Goal: Find specific page/section: Find specific page/section

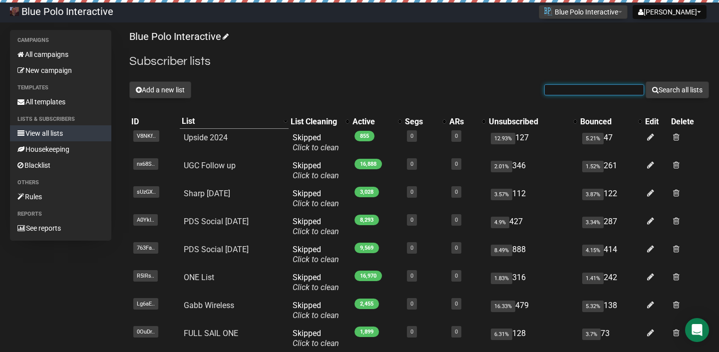
click at [607, 93] on input "text" at bounding box center [594, 89] width 100 height 11
type input "social"
click at [645, 81] on button "Search all lists" at bounding box center [676, 89] width 63 height 17
click at [674, 89] on button "Search all lists" at bounding box center [676, 89] width 63 height 17
click at [671, 93] on button "Search all lists" at bounding box center [676, 89] width 63 height 17
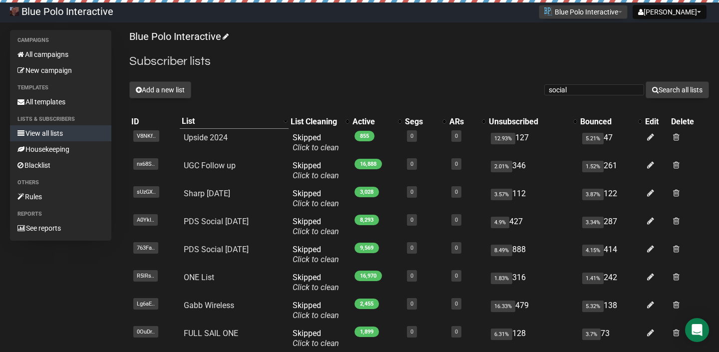
click at [251, 63] on h2 "Subscriber lists" at bounding box center [419, 61] width 580 height 18
click at [355, 87] on div "Add a new list social Search all lists" at bounding box center [419, 89] width 580 height 17
click at [365, 94] on div "Add a new list social Search all lists" at bounding box center [419, 89] width 580 height 17
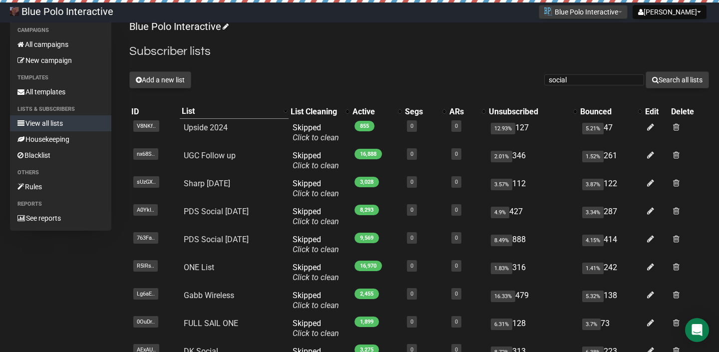
scroll to position [7, 0]
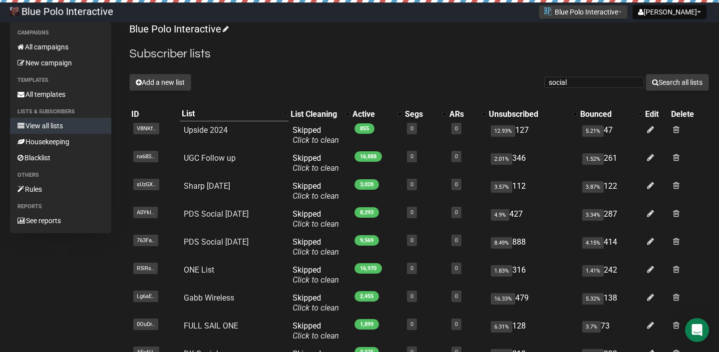
click at [453, 58] on h2 "Subscriber lists" at bounding box center [419, 54] width 580 height 18
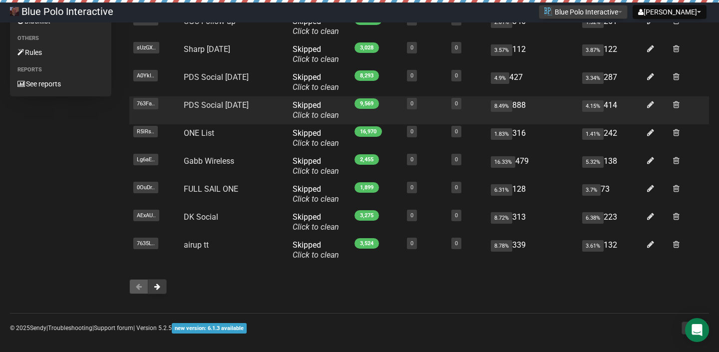
scroll to position [147, 0]
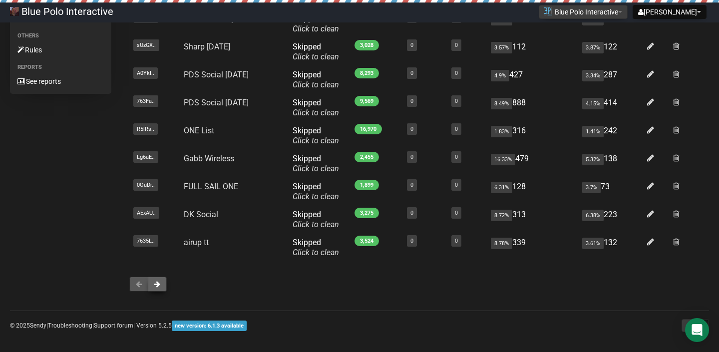
click at [160, 282] on span at bounding box center [157, 284] width 6 height 7
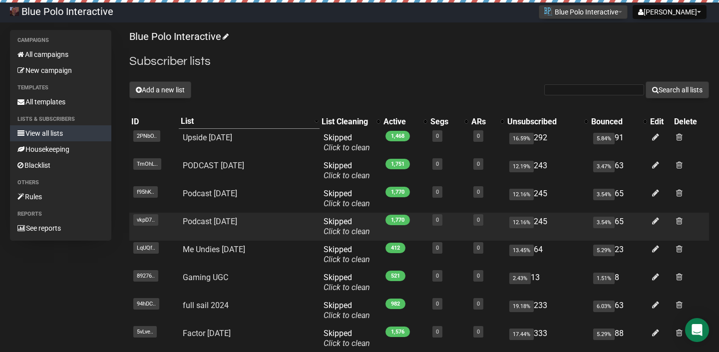
scroll to position [150, 0]
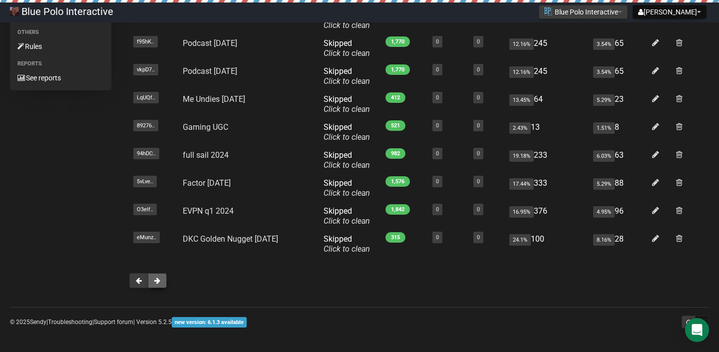
click at [157, 283] on span at bounding box center [157, 280] width 6 height 7
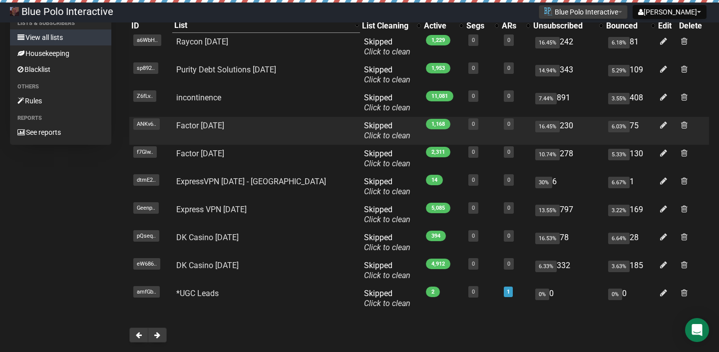
scroll to position [96, 0]
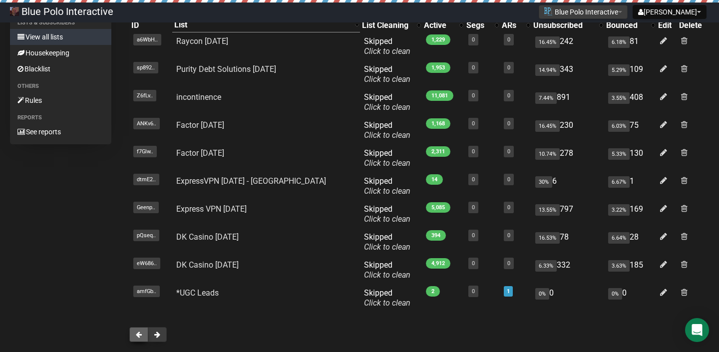
click at [131, 338] on button at bounding box center [138, 334] width 19 height 15
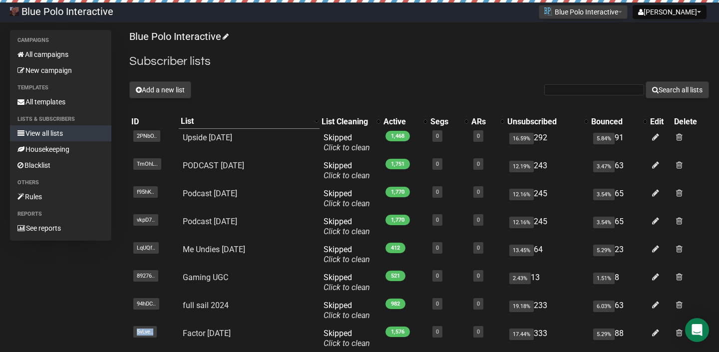
click at [131, 338] on td "5vLve.. 5vLveppCAo6bffUmn75YqQ" at bounding box center [153, 338] width 49 height 28
click at [101, 326] on div "Campaigns All campaigns New campaign Templates All templates Lists & subscriber…" at bounding box center [359, 239] width 699 height 418
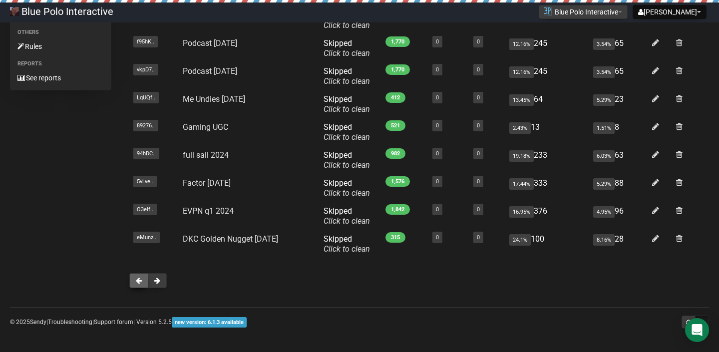
click at [136, 279] on span at bounding box center [139, 280] width 6 height 7
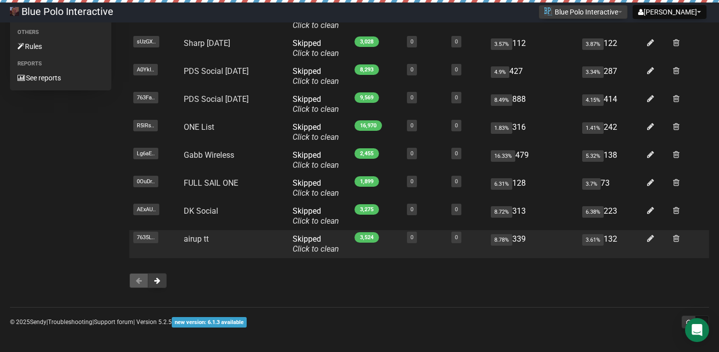
scroll to position [43, 0]
